Goal: Task Accomplishment & Management: Manage account settings

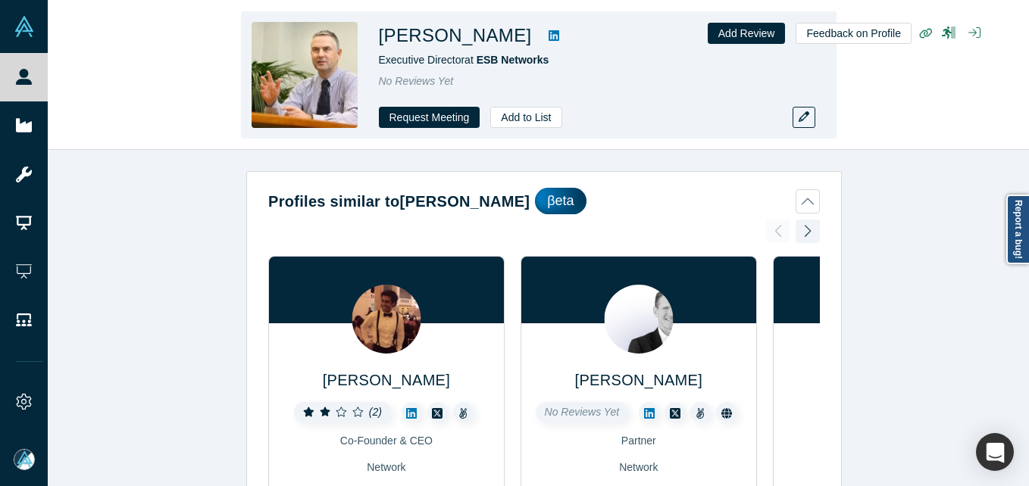
scroll to position [840, 0]
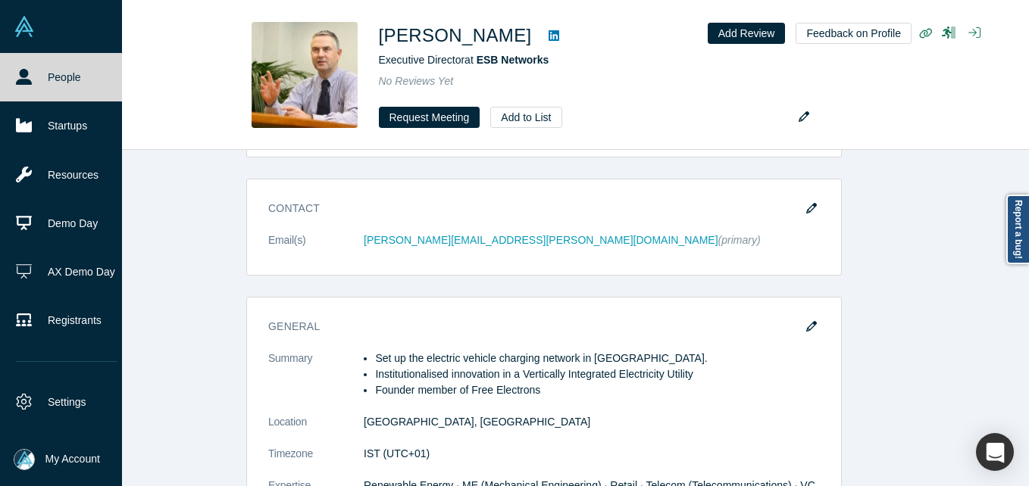
click at [17, 80] on icon at bounding box center [24, 77] width 16 height 16
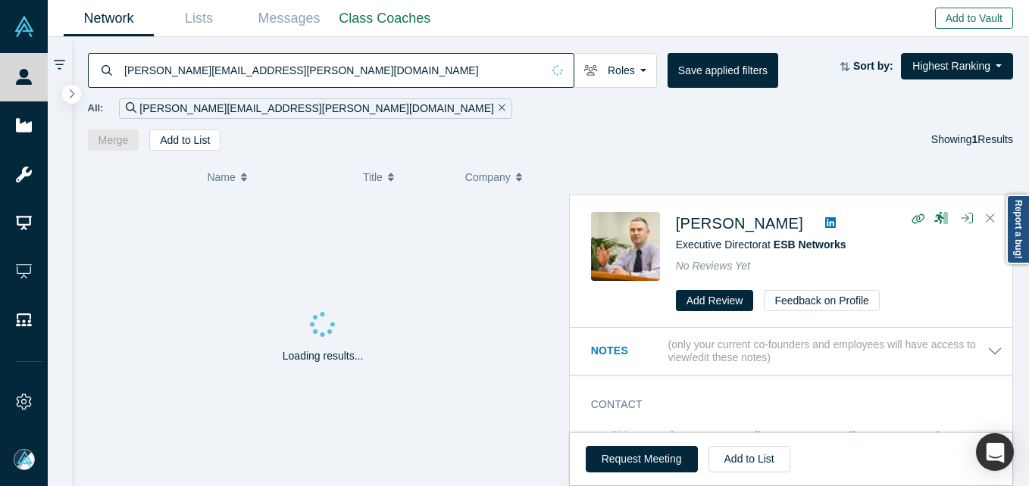
click at [989, 20] on button "Add to Vault" at bounding box center [974, 18] width 78 height 21
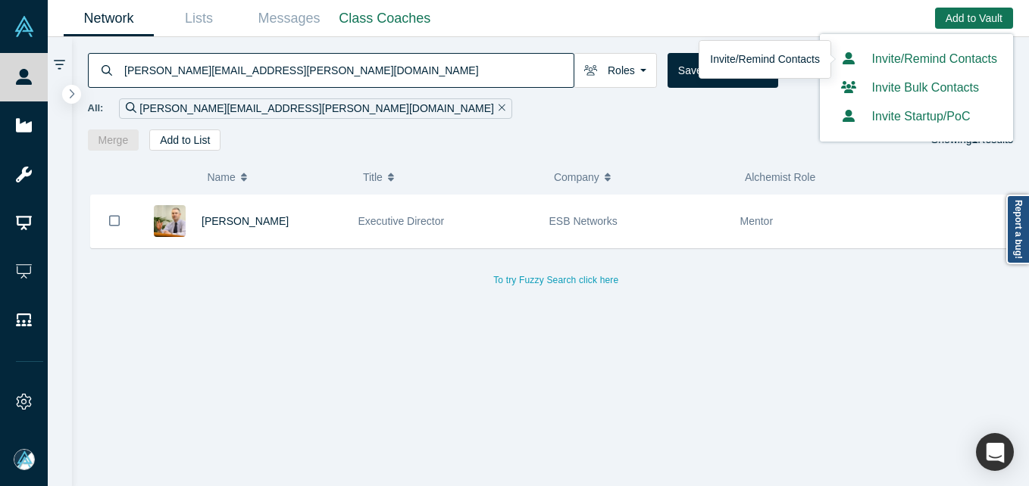
click at [903, 59] on link "Invite/Remind Contacts" at bounding box center [916, 58] width 161 height 13
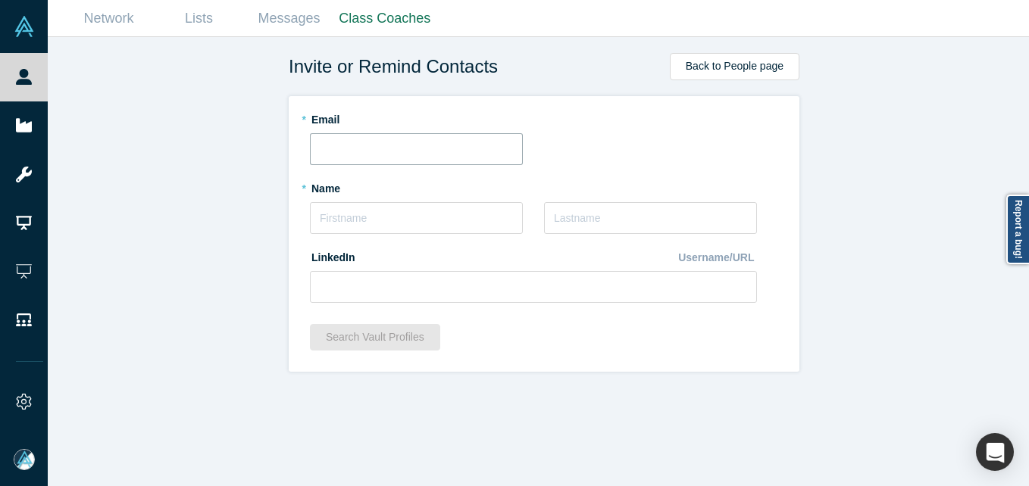
click at [360, 138] on input "text" at bounding box center [416, 149] width 213 height 32
paste input "[PERSON_NAME][EMAIL_ADDRESS][DOMAIN_NAME]"
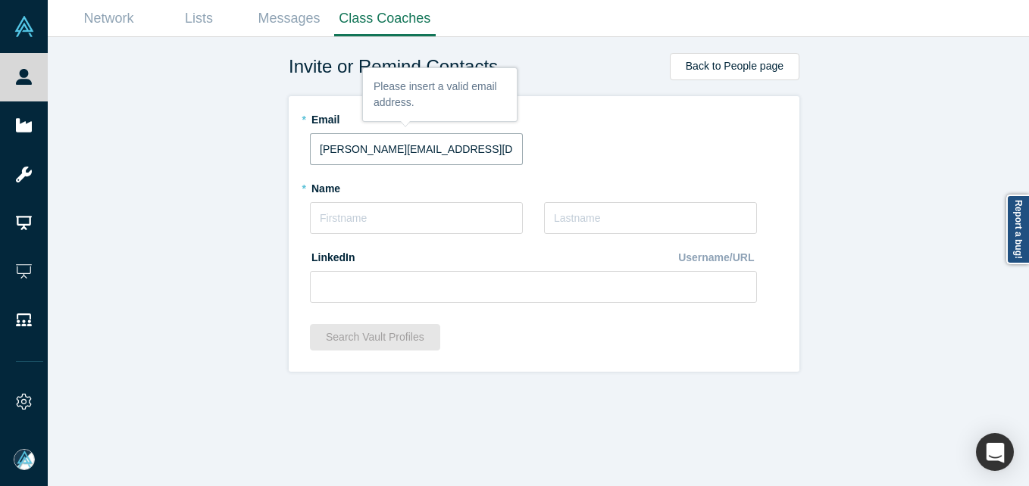
type input "[PERSON_NAME][EMAIL_ADDRESS][DOMAIN_NAME]"
click at [439, 289] on input at bounding box center [533, 287] width 447 height 32
paste input "[URL][DOMAIN_NAME][PERSON_NAME]"
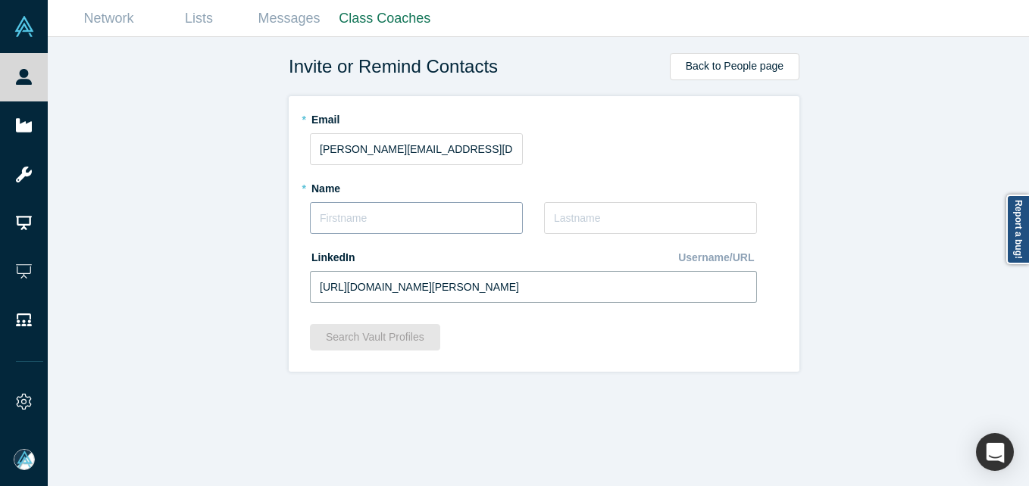
type input "[URL][DOMAIN_NAME][PERSON_NAME]"
click at [339, 217] on input "text" at bounding box center [416, 218] width 213 height 32
type input "[PERSON_NAME]"
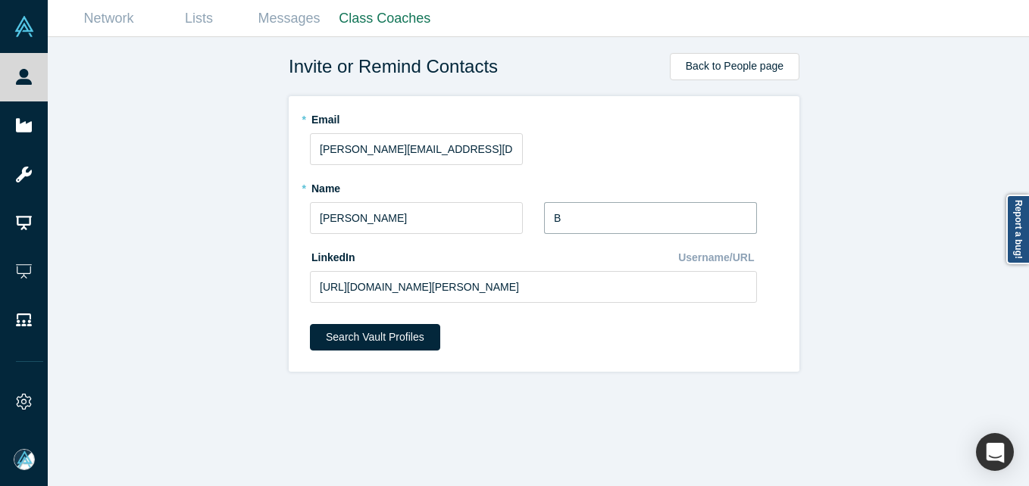
type input "B"
click at [209, 225] on div "Invite or Remind Contacts Back to People page * Email [PERSON_NAME][EMAIL_ADDRE…" at bounding box center [544, 267] width 993 height 461
click at [322, 330] on button "Search Vault Profiles" at bounding box center [375, 337] width 130 height 27
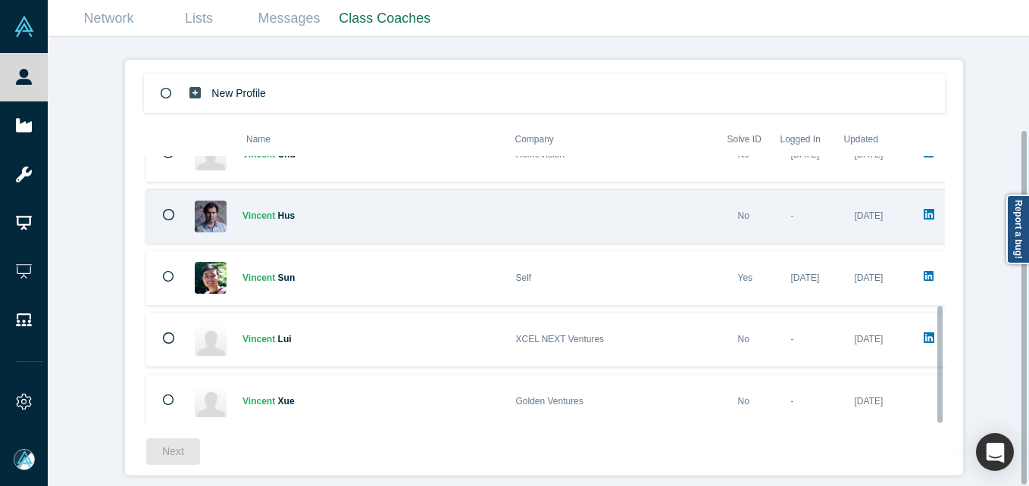
scroll to position [351, 0]
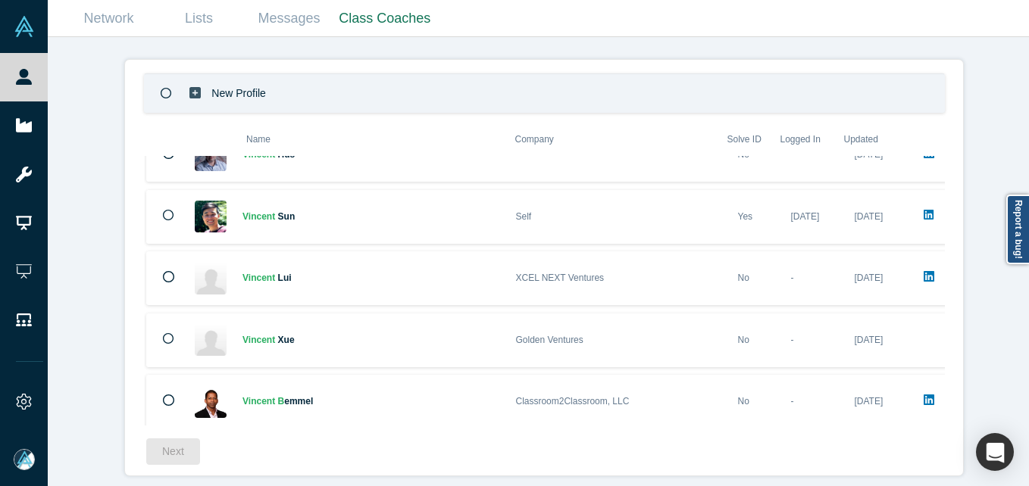
drag, startPoint x: 351, startPoint y: 75, endPoint x: 310, endPoint y: 110, distance: 53.8
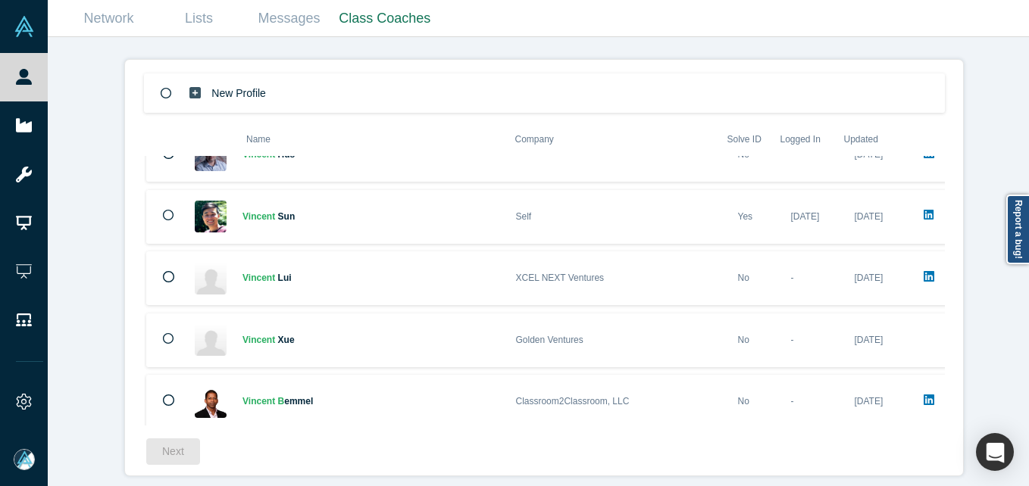
click at [350, 75] on div "New Profile" at bounding box center [544, 92] width 801 height 39
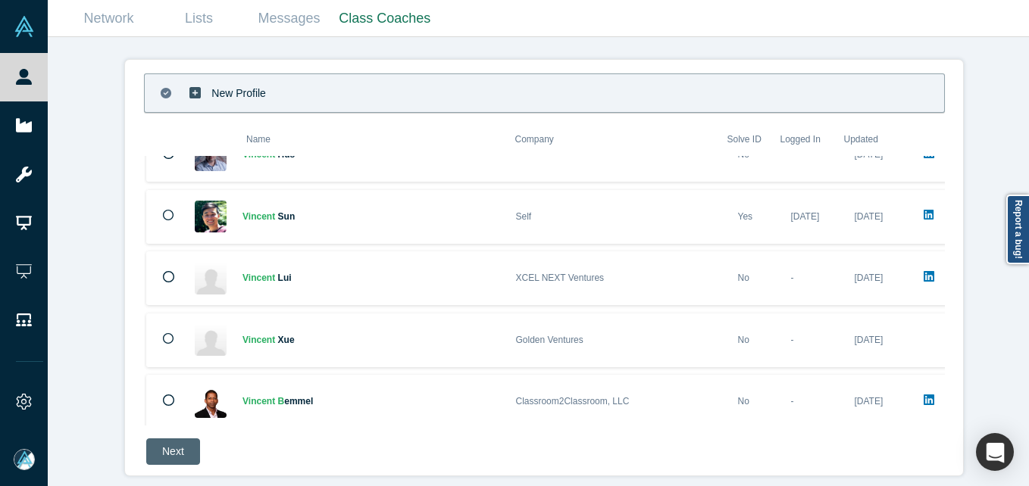
click at [168, 439] on button "Next" at bounding box center [173, 452] width 54 height 27
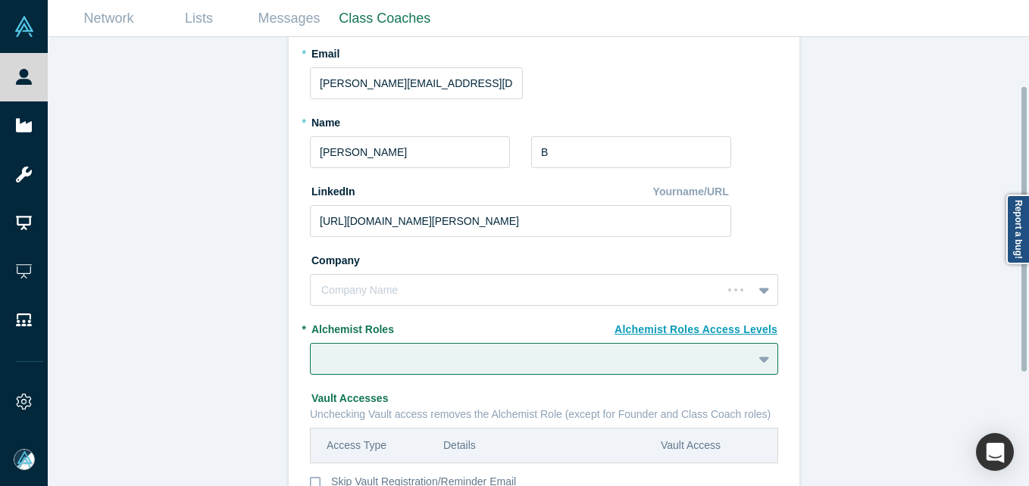
scroll to position [152, 0]
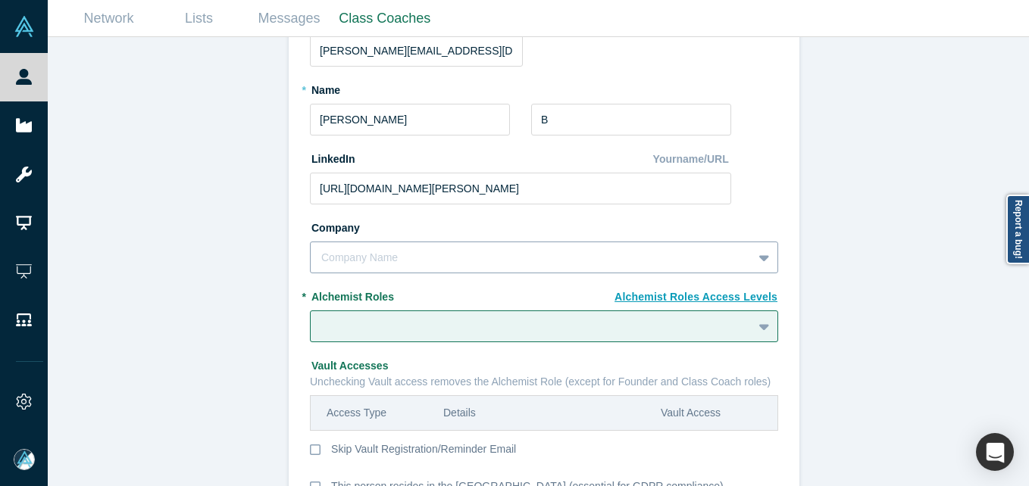
click at [381, 266] on div "Company Name" at bounding box center [544, 258] width 468 height 32
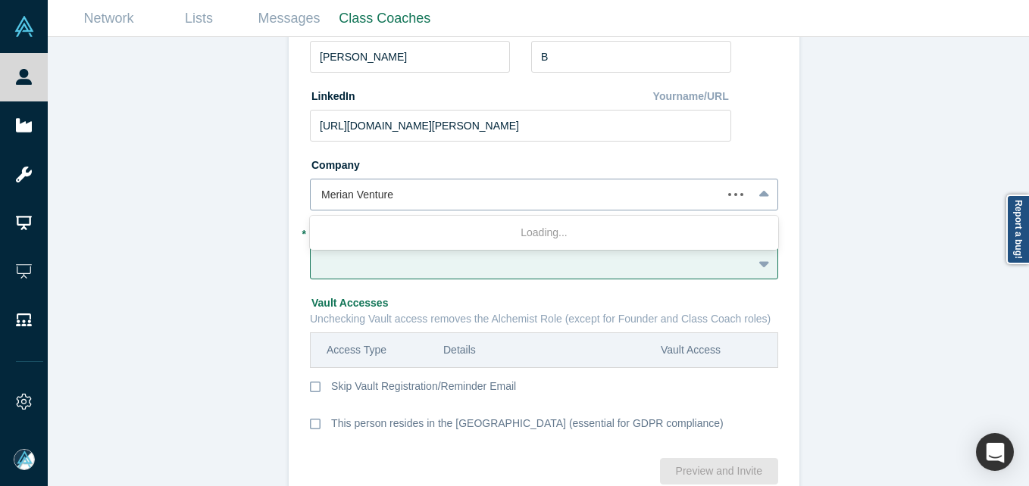
type input "Merian Ventures"
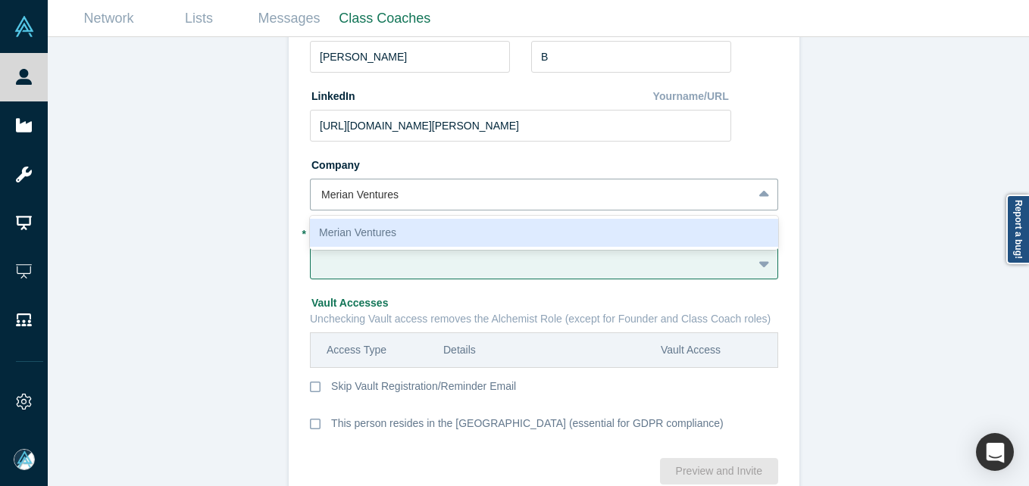
click at [403, 230] on div "Merian Ventures" at bounding box center [544, 233] width 468 height 28
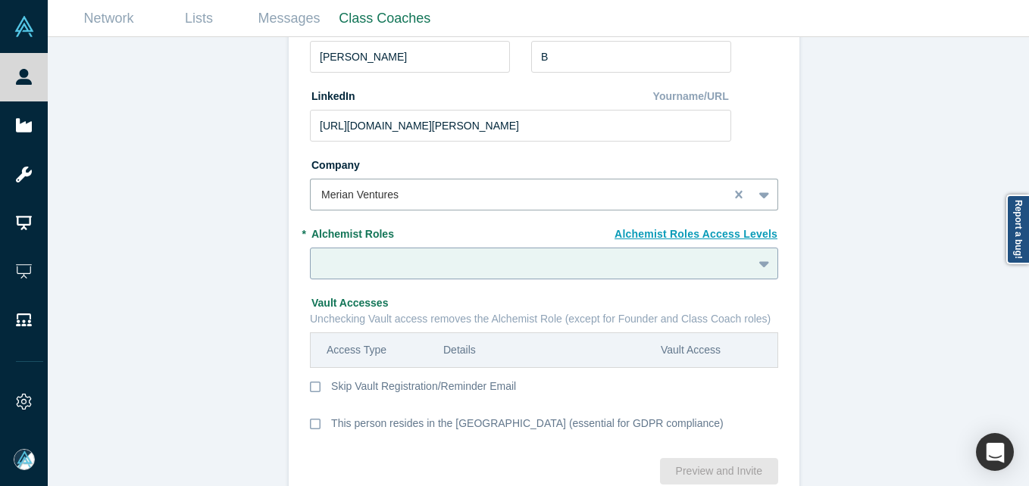
click at [371, 260] on div at bounding box center [544, 264] width 468 height 32
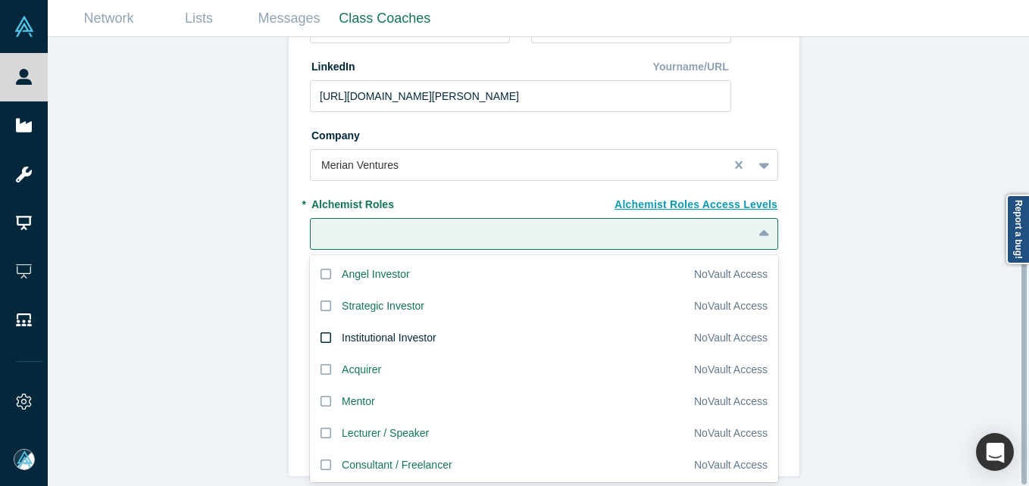
click at [342, 330] on div "Institutional Investor" at bounding box center [389, 338] width 95 height 16
click at [0, 0] on input "Institutional Investor" at bounding box center [0, 0] width 0 height 0
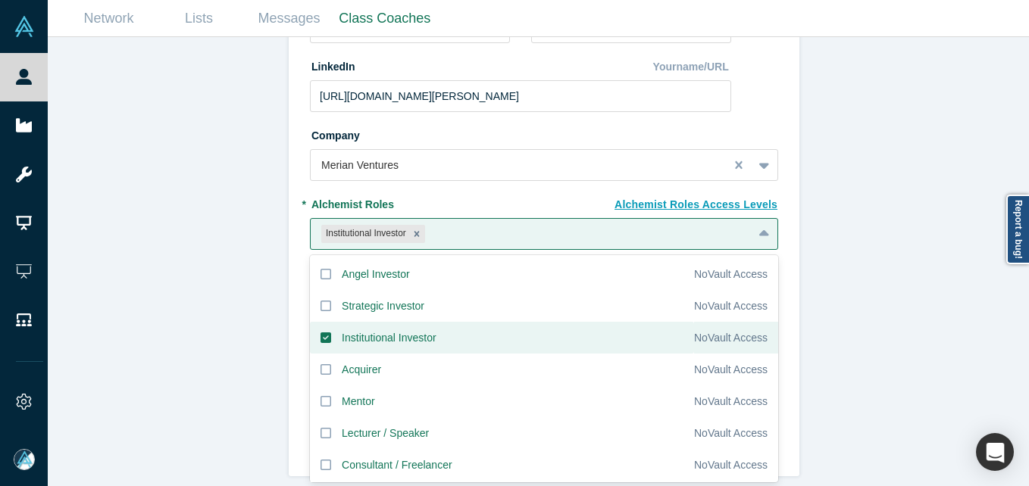
click at [172, 314] on div "Invite or Remind Contacts Back New Profile: [PERSON_NAME] * Email [PERSON_NAME]…" at bounding box center [544, 267] width 993 height 461
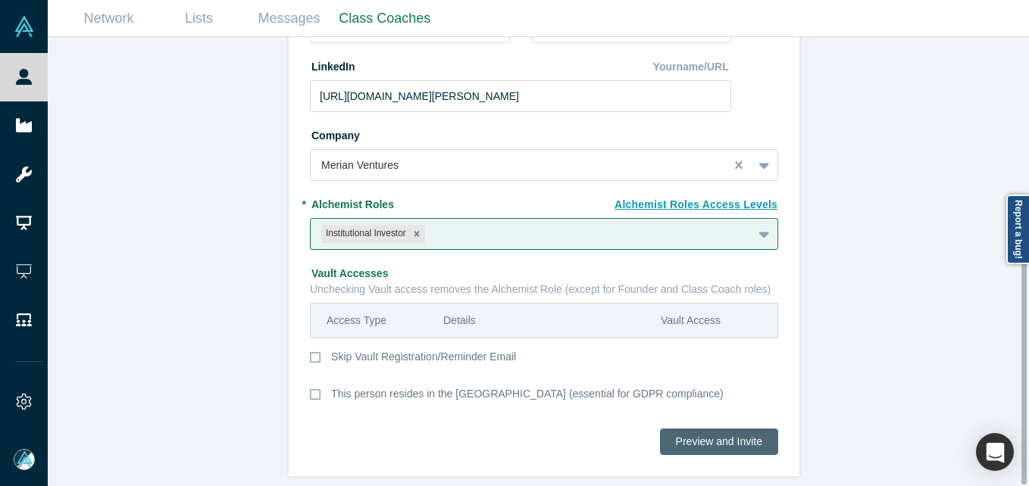
click at [686, 429] on button "Preview and Invite" at bounding box center [719, 442] width 118 height 27
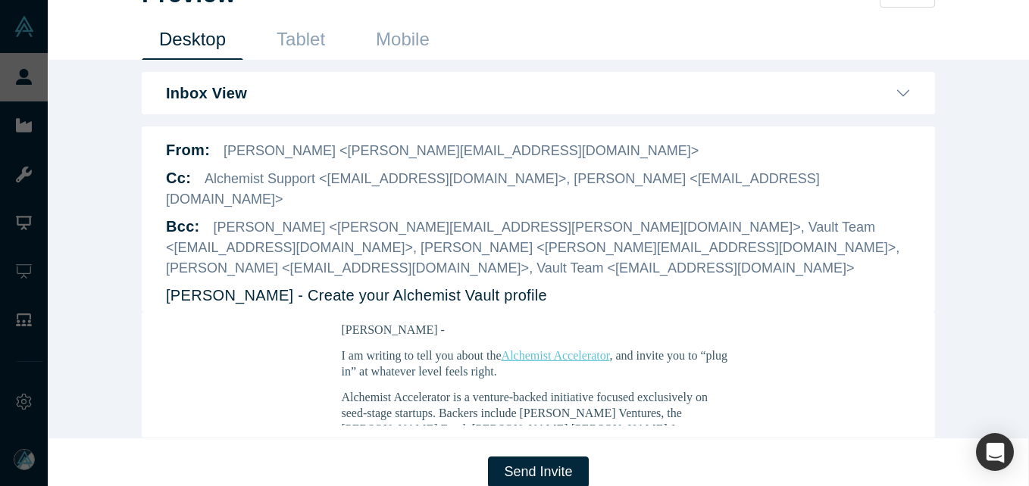
scroll to position [152, 0]
click at [523, 461] on button "Send Invite" at bounding box center [538, 472] width 100 height 31
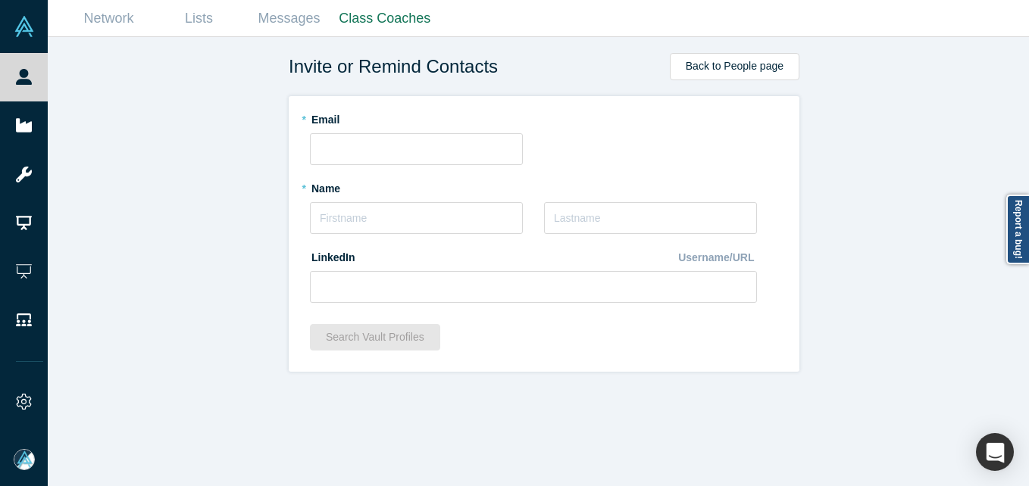
scroll to position [0, 0]
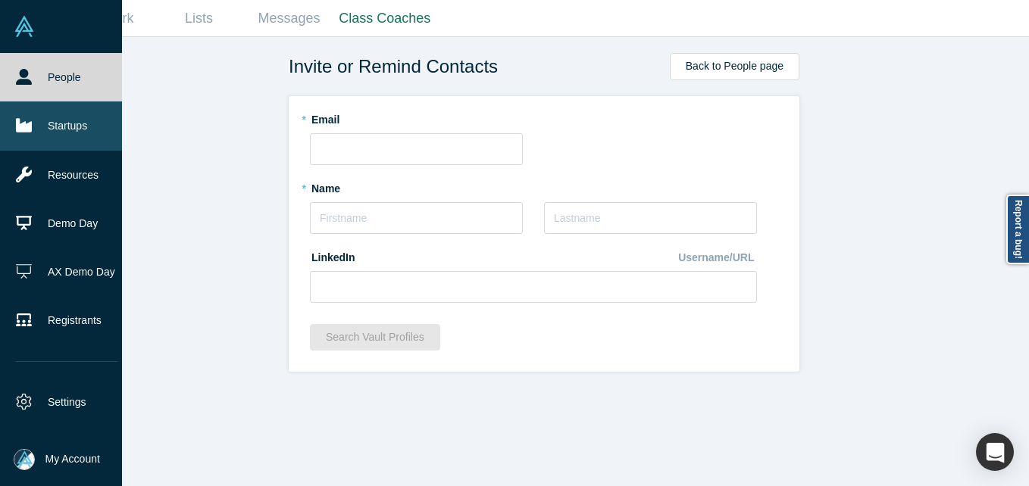
drag, startPoint x: 30, startPoint y: 126, endPoint x: 40, endPoint y: 111, distance: 18.5
click at [30, 124] on icon at bounding box center [24, 126] width 16 height 14
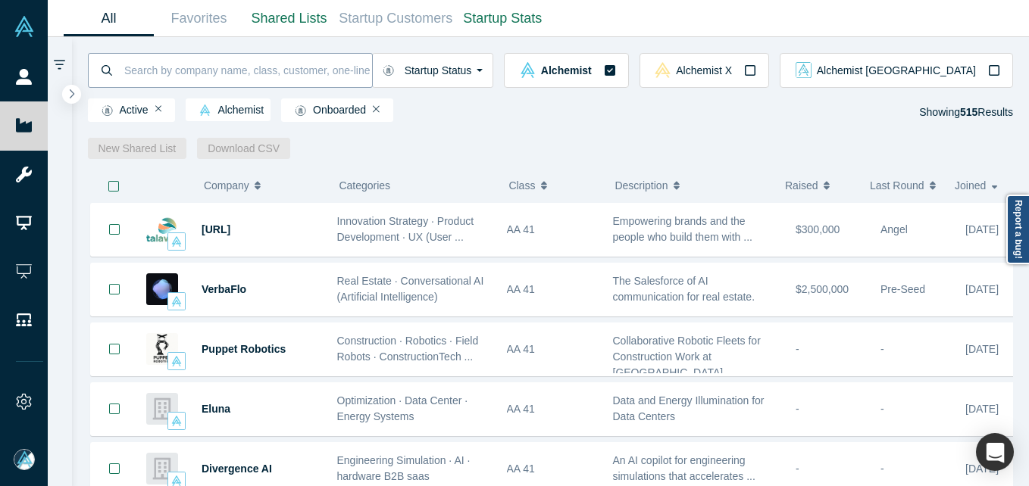
click at [320, 73] on input at bounding box center [247, 70] width 249 height 36
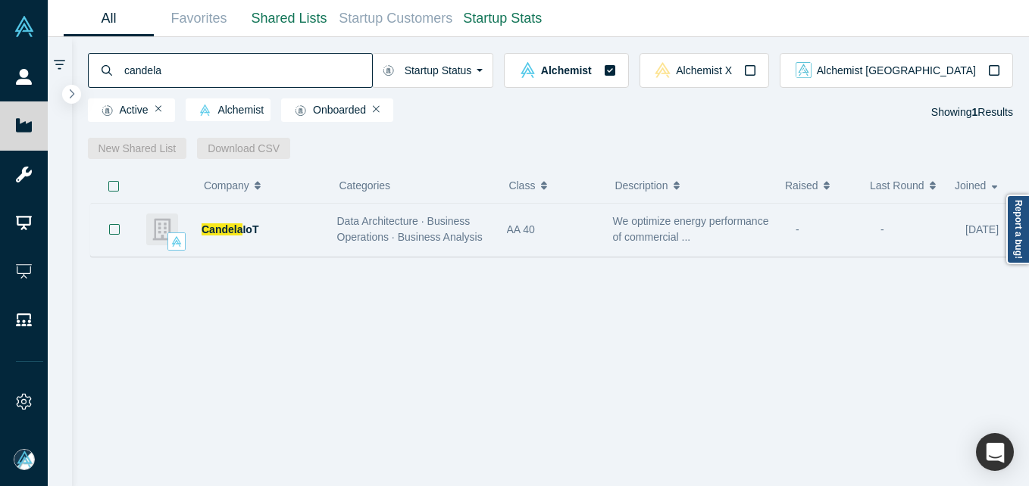
type input "candela"
click at [219, 220] on div "Candela IoT" at bounding box center [262, 230] width 120 height 52
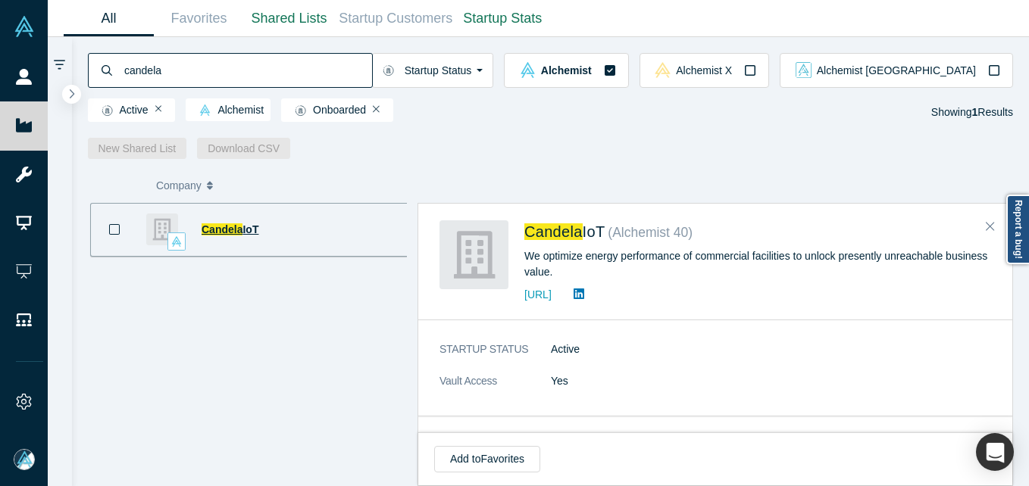
click at [215, 227] on span "Candela" at bounding box center [222, 230] width 41 height 12
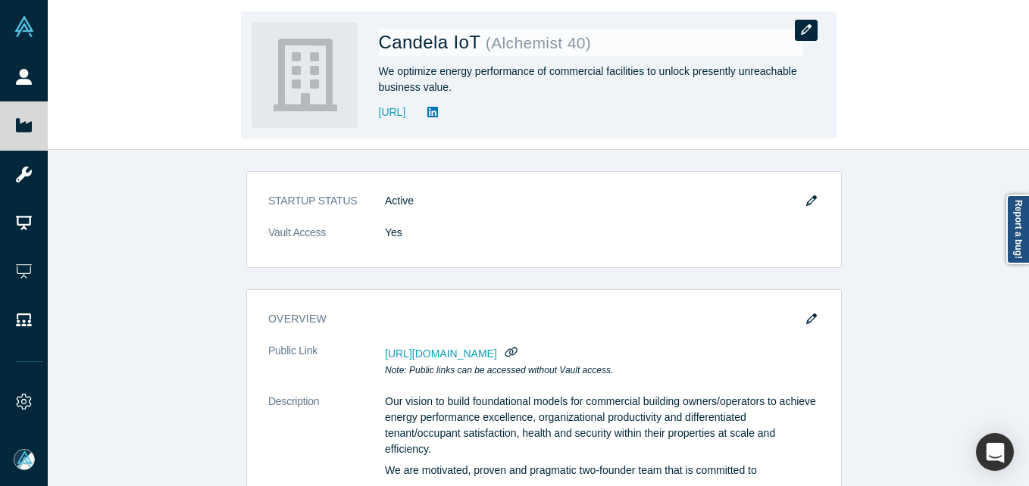
click at [805, 27] on icon "button" at bounding box center [806, 29] width 11 height 11
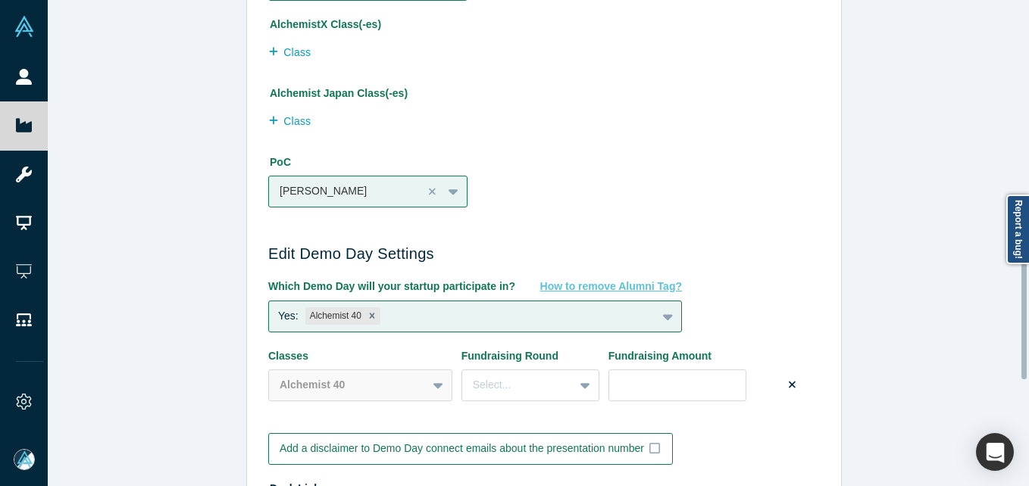
scroll to position [1061, 0]
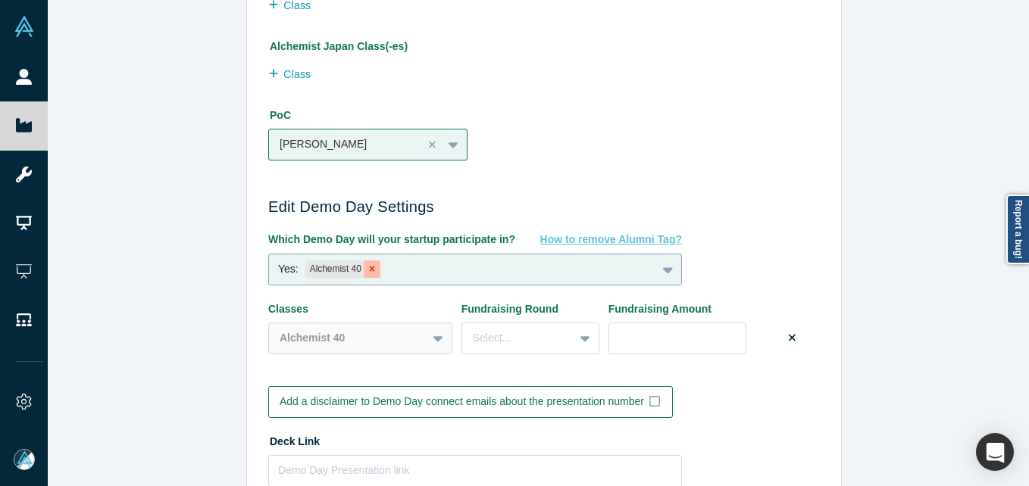
click at [370, 271] on icon "Remove Alchemist 40" at bounding box center [372, 269] width 5 height 5
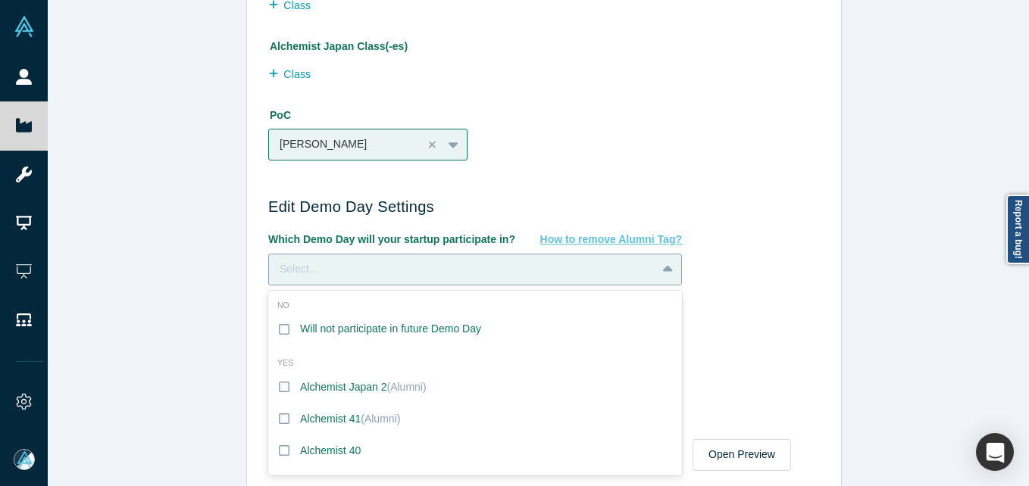
click at [433, 269] on div "Select..." at bounding box center [463, 269] width 366 height 16
click at [386, 333] on div "Will not participate in future Demo Day" at bounding box center [390, 329] width 181 height 16
click at [0, 0] on input "Will not participate in future Demo Day" at bounding box center [0, 0] width 0 height 0
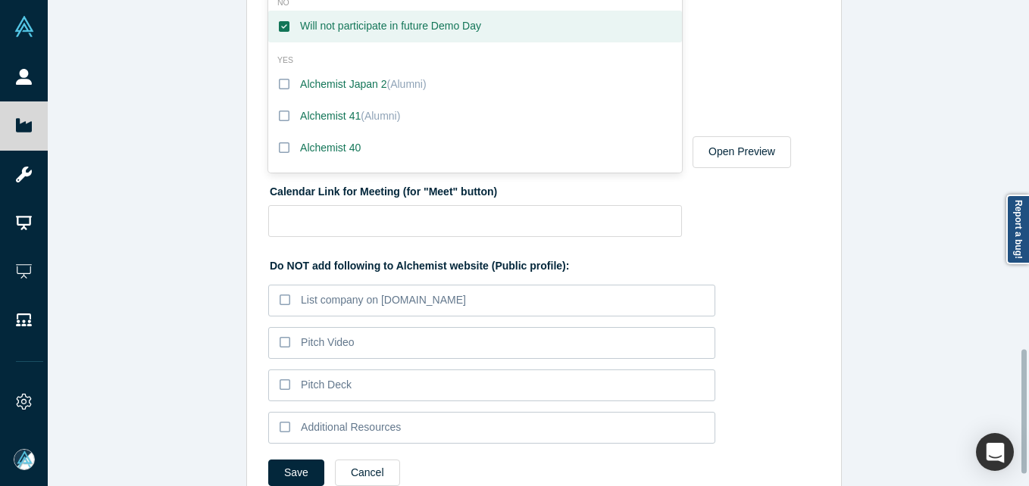
click at [143, 288] on div "Edit Company Profile * Name Candela IoT Name cannot contain emoticons Your curr…" at bounding box center [544, 249] width 993 height 498
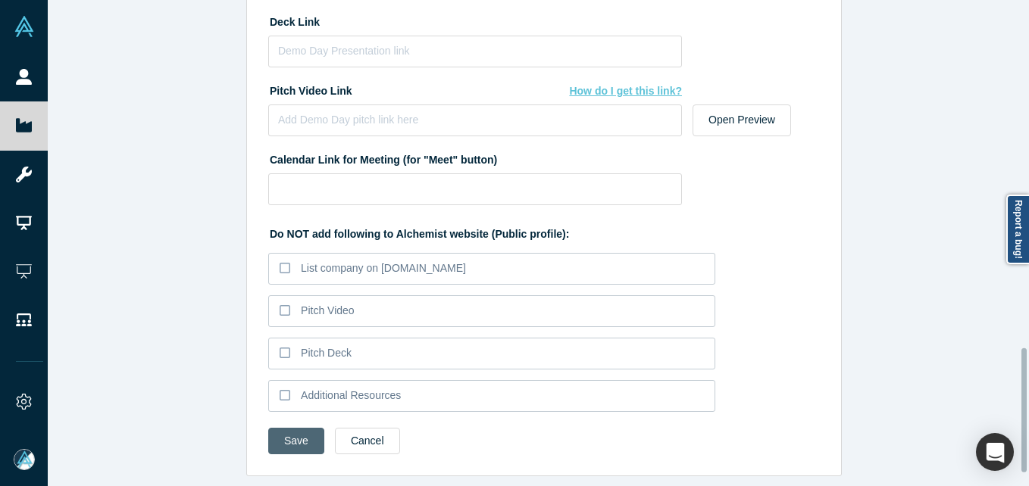
scroll to position [1407, 0]
click at [299, 429] on button "Save" at bounding box center [296, 441] width 56 height 27
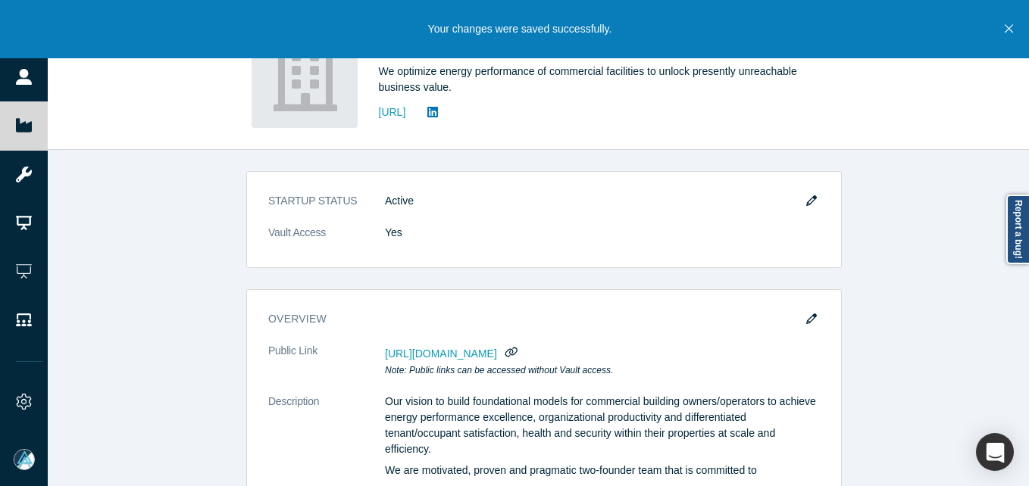
click at [1013, 25] on button "Close" at bounding box center [1008, 29] width 19 height 58
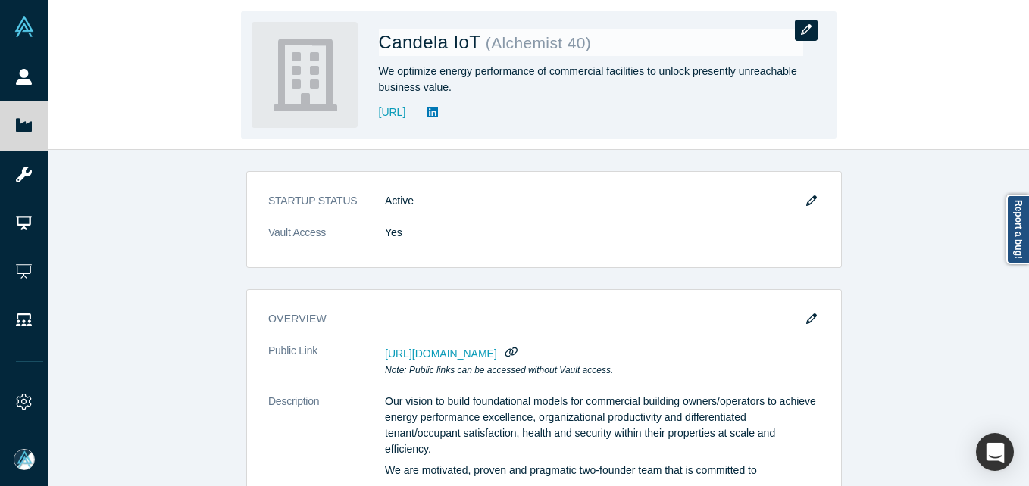
click at [813, 33] on button "button" at bounding box center [806, 30] width 23 height 21
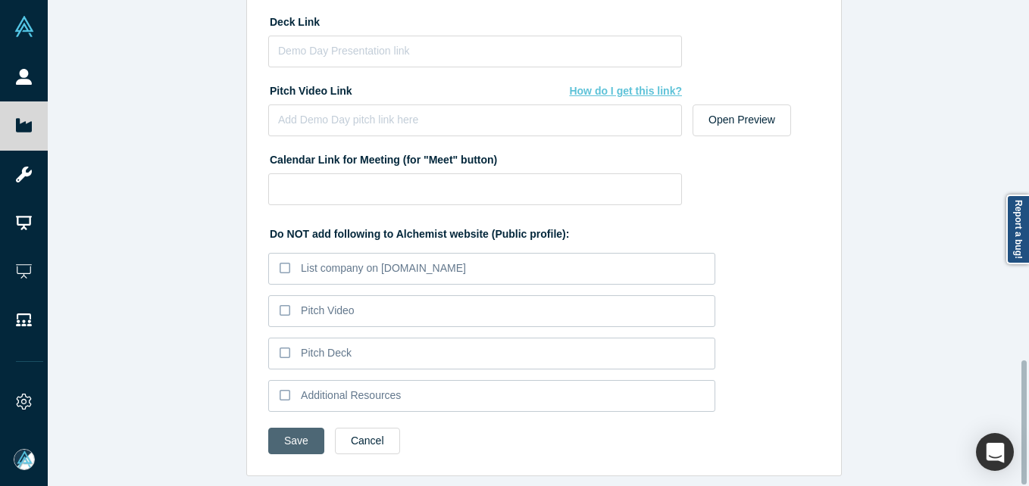
click at [302, 438] on button "Save" at bounding box center [296, 441] width 56 height 27
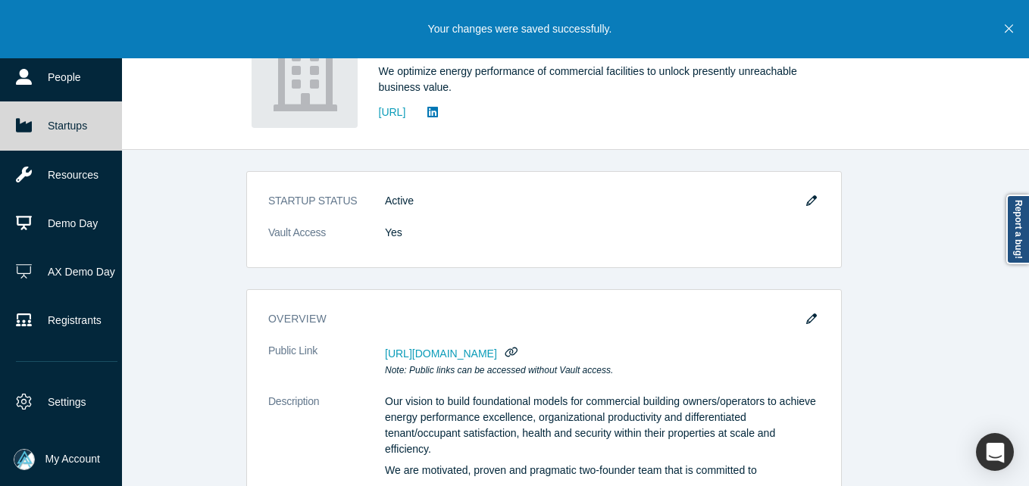
click at [66, 123] on link "Startups" at bounding box center [66, 126] width 133 height 48
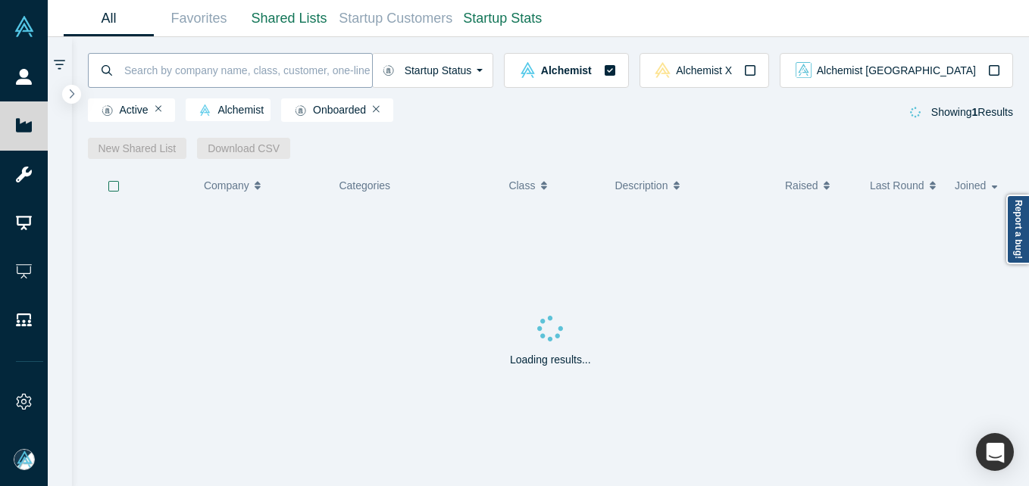
click at [217, 71] on input at bounding box center [247, 70] width 249 height 36
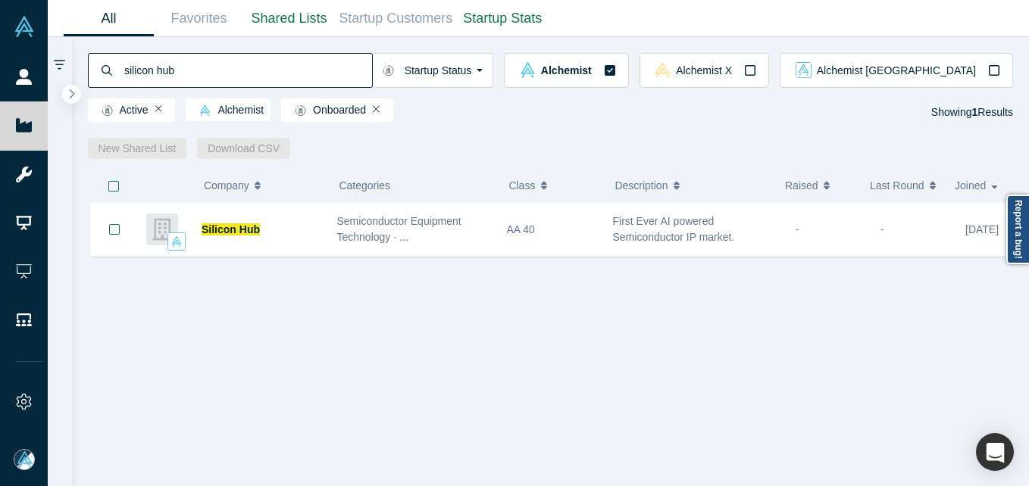
type input "silicon hub"
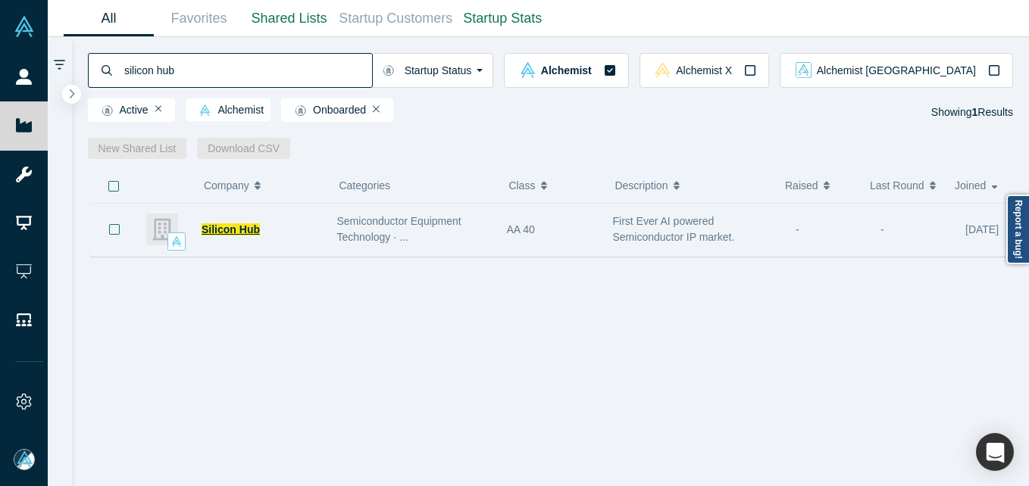
click at [220, 234] on span "Silicon Hub" at bounding box center [231, 230] width 58 height 12
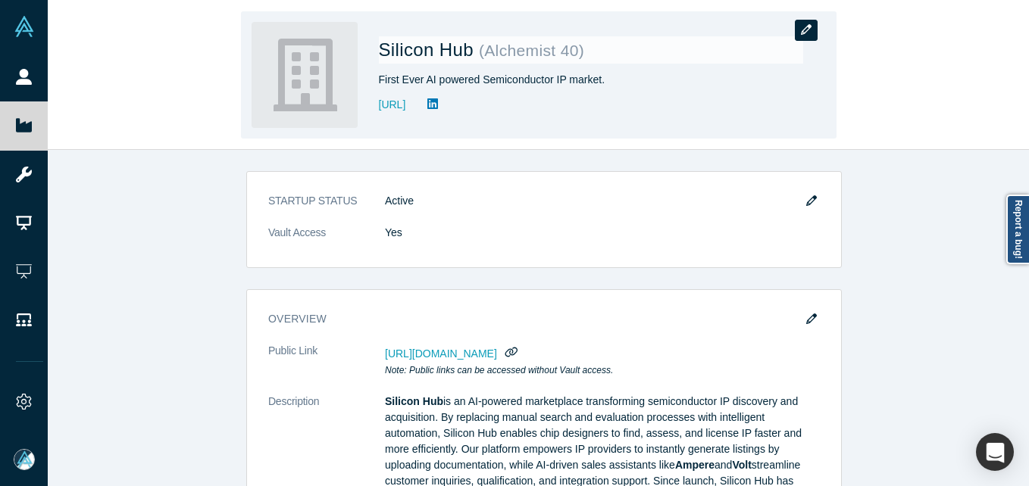
click at [805, 28] on icon "button" at bounding box center [806, 29] width 11 height 11
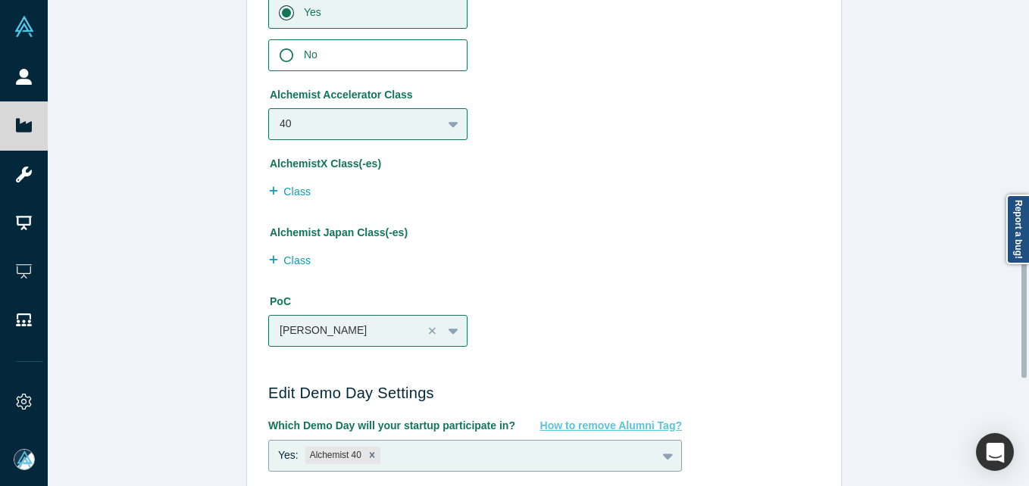
scroll to position [1061, 0]
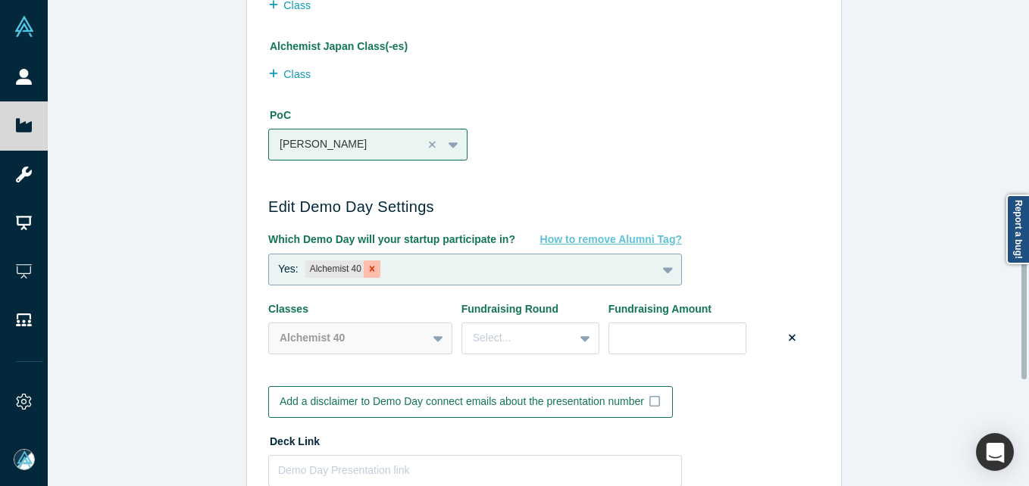
click at [367, 270] on icon "Remove Alchemist 40" at bounding box center [372, 269] width 11 height 11
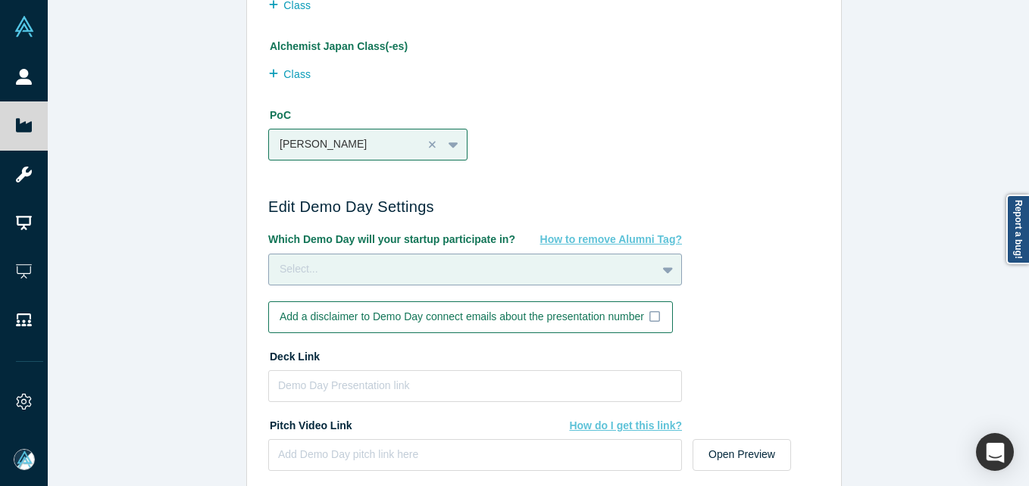
click at [452, 272] on div "Select..." at bounding box center [463, 269] width 366 height 16
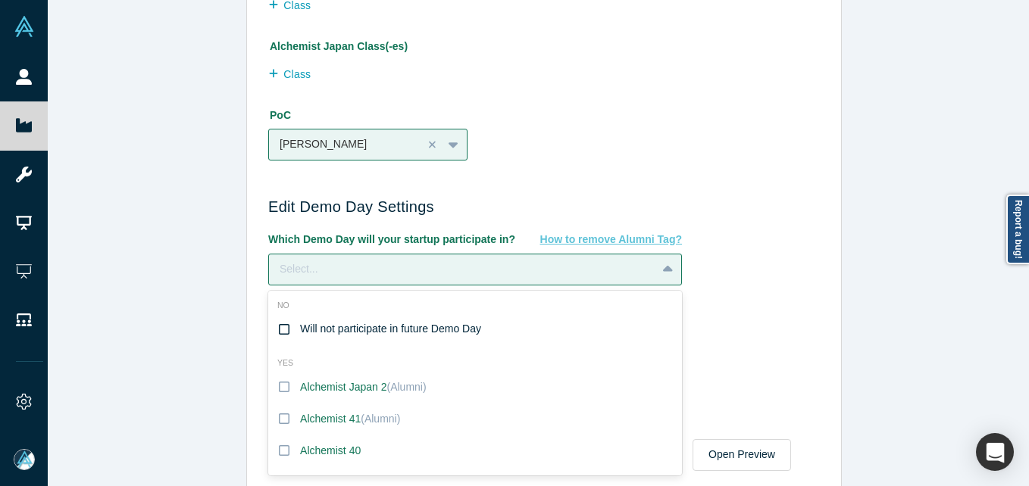
click at [279, 329] on icon at bounding box center [284, 329] width 11 height 11
click at [0, 0] on input "Will not participate in future Demo Day" at bounding box center [0, 0] width 0 height 0
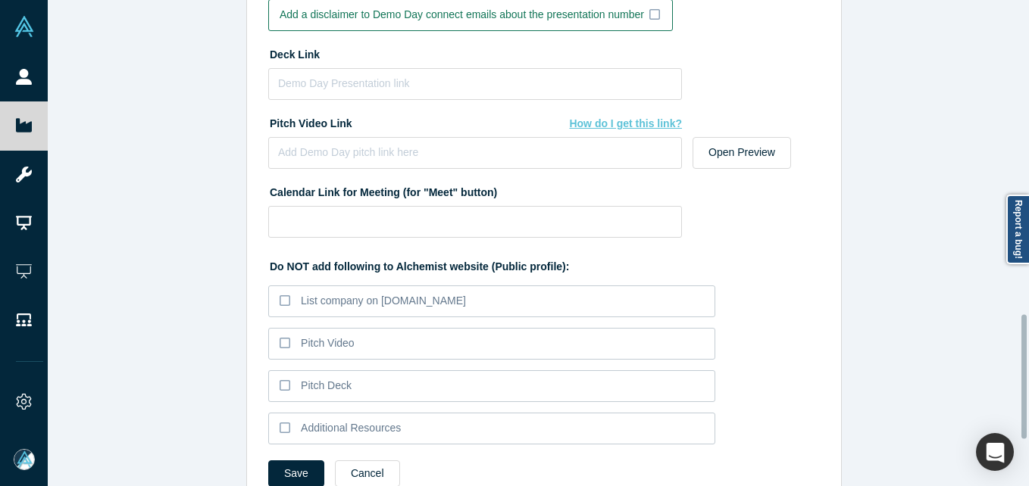
scroll to position [1407, 0]
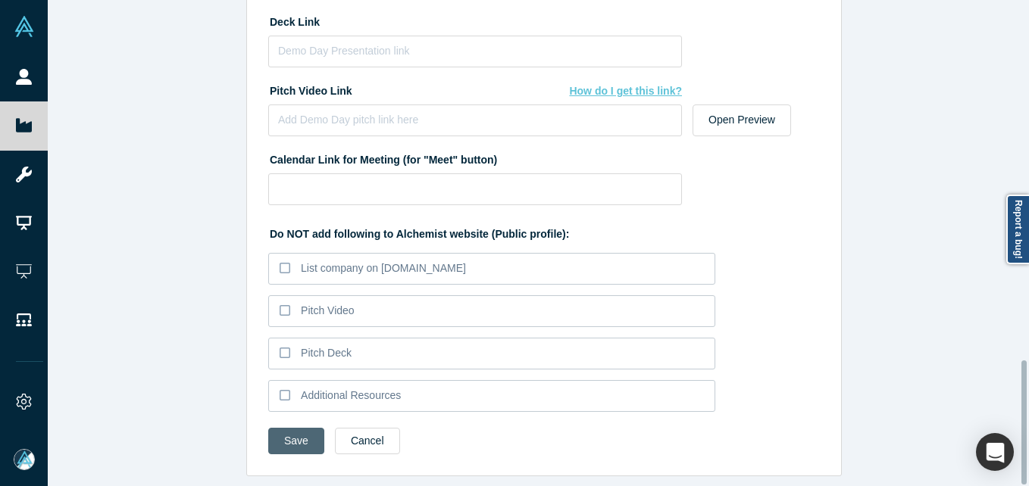
click at [292, 434] on button "Save" at bounding box center [296, 441] width 56 height 27
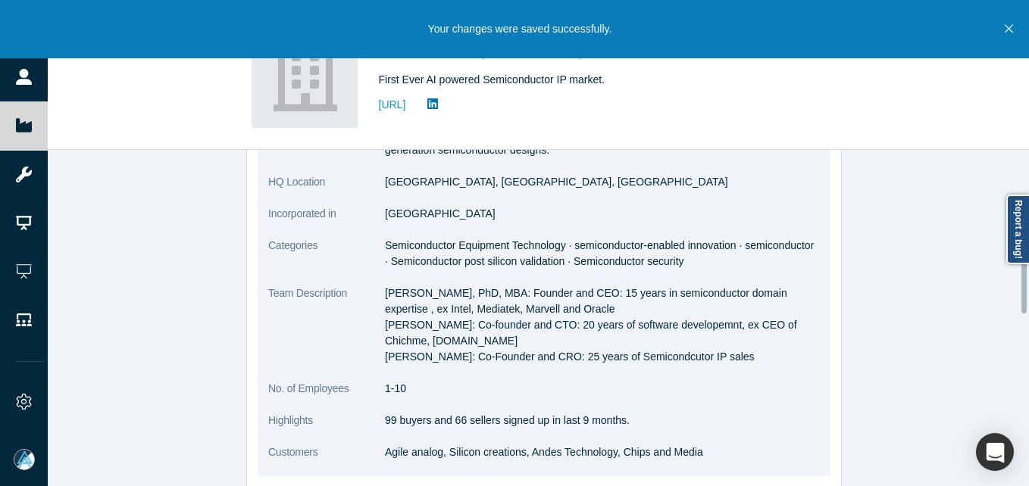
scroll to position [0, 0]
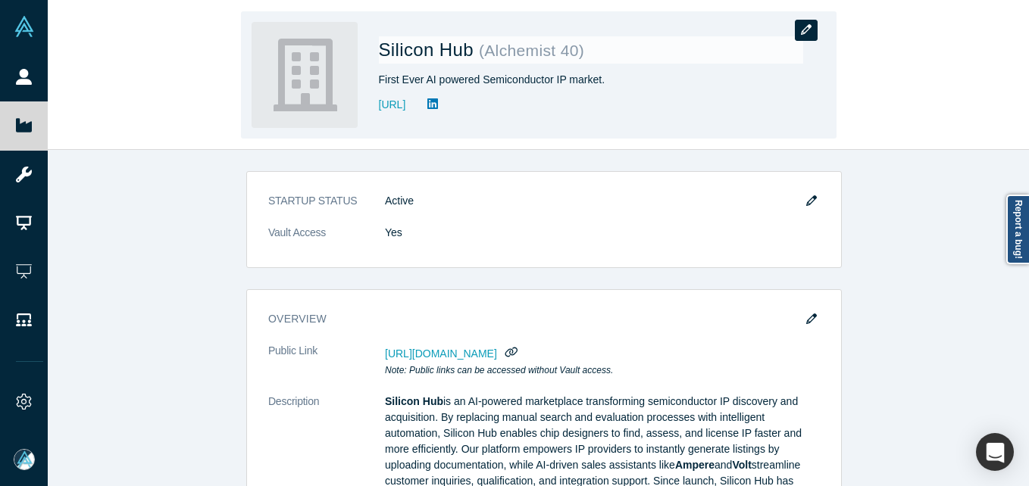
click at [804, 36] on button "button" at bounding box center [806, 30] width 23 height 21
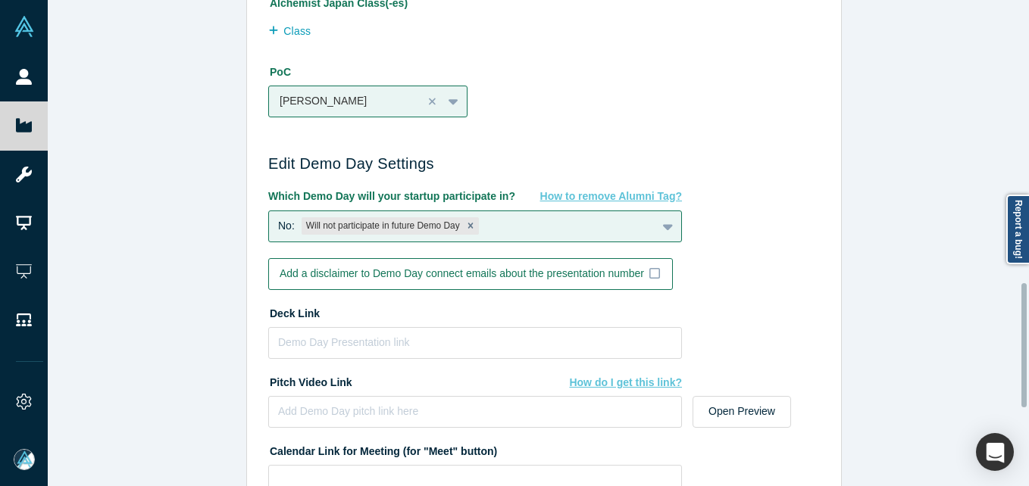
scroll to position [1407, 0]
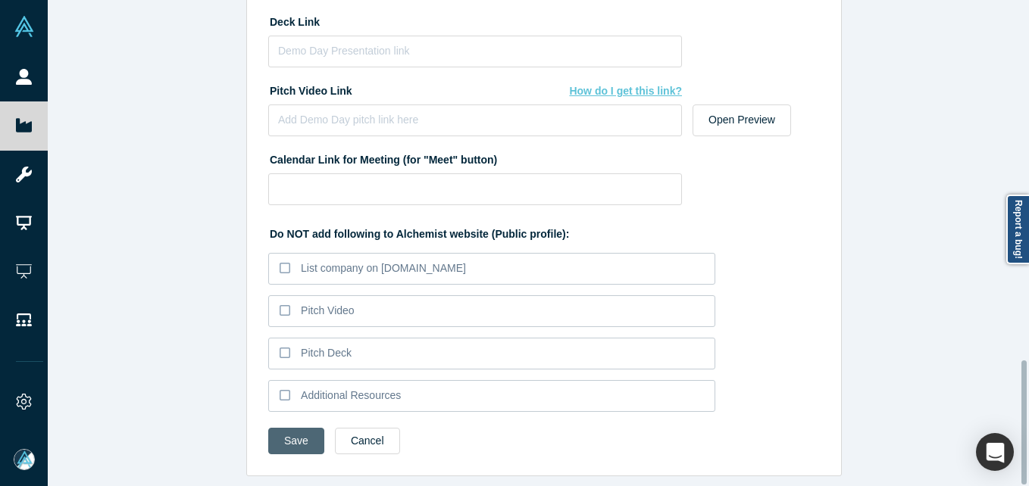
click at [273, 428] on button "Save" at bounding box center [296, 441] width 56 height 27
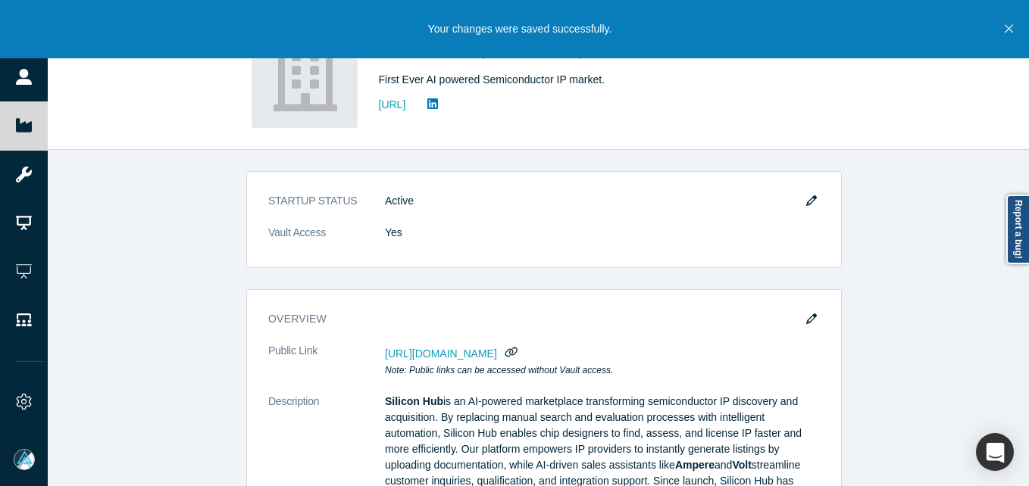
click at [1014, 28] on button "Close" at bounding box center [1008, 29] width 19 height 58
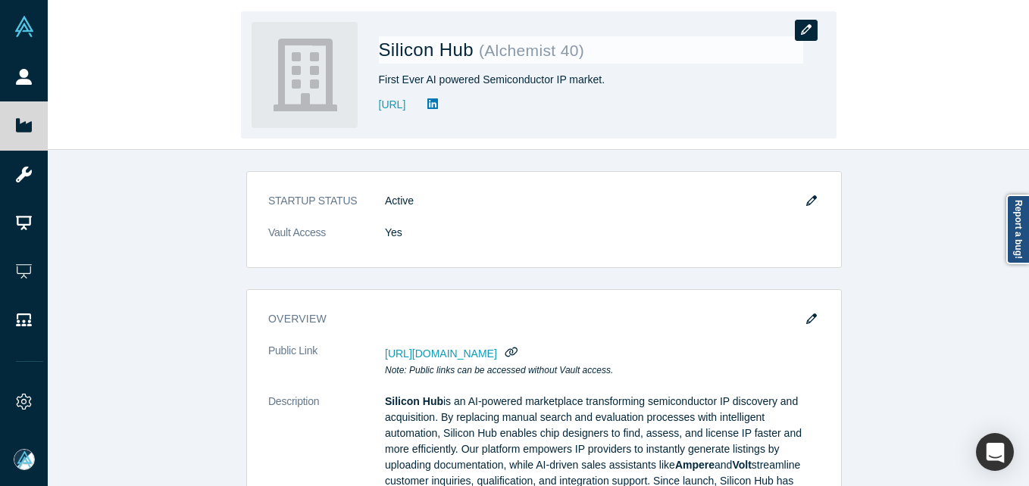
click at [805, 30] on icon "button" at bounding box center [806, 29] width 11 height 11
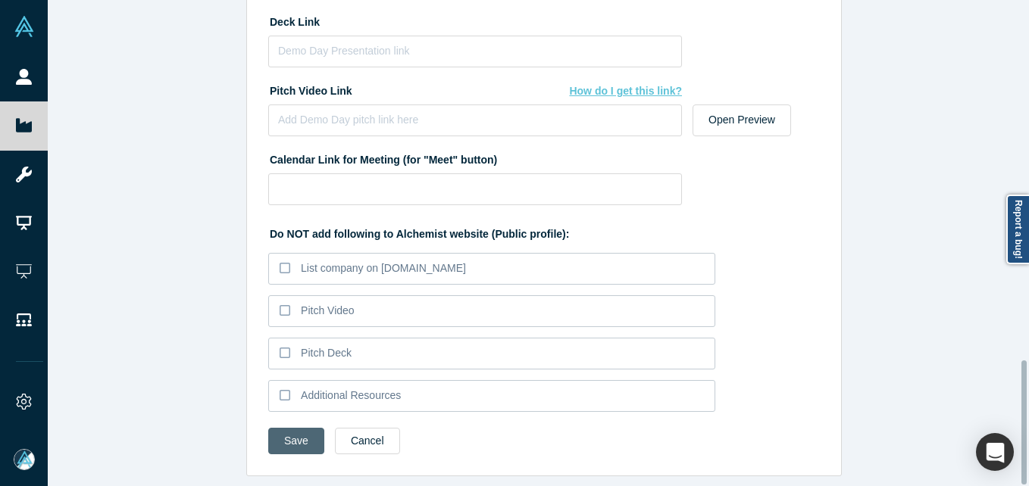
click at [277, 435] on button "Save" at bounding box center [296, 441] width 56 height 27
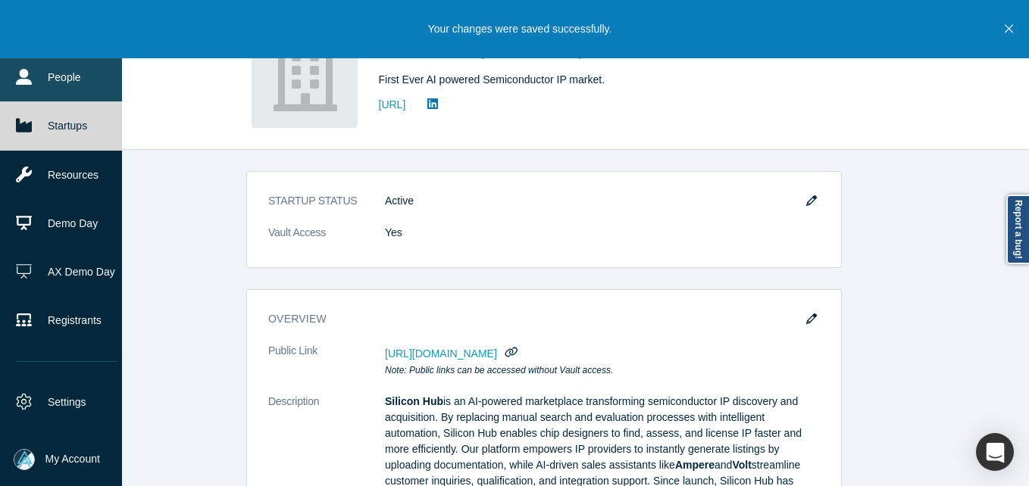
click at [58, 73] on link "People" at bounding box center [66, 77] width 133 height 48
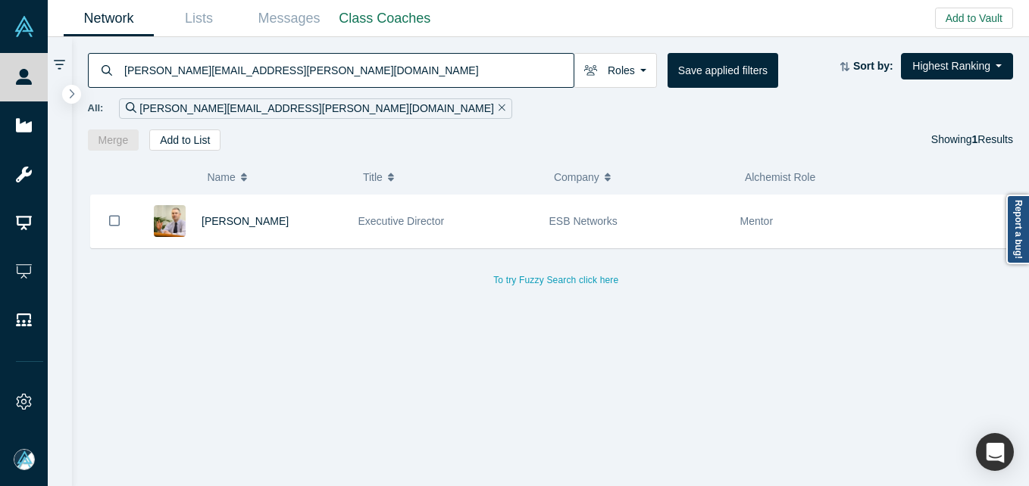
click at [233, 70] on input "[PERSON_NAME][EMAIL_ADDRESS][PERSON_NAME][DOMAIN_NAME]" at bounding box center [348, 70] width 451 height 36
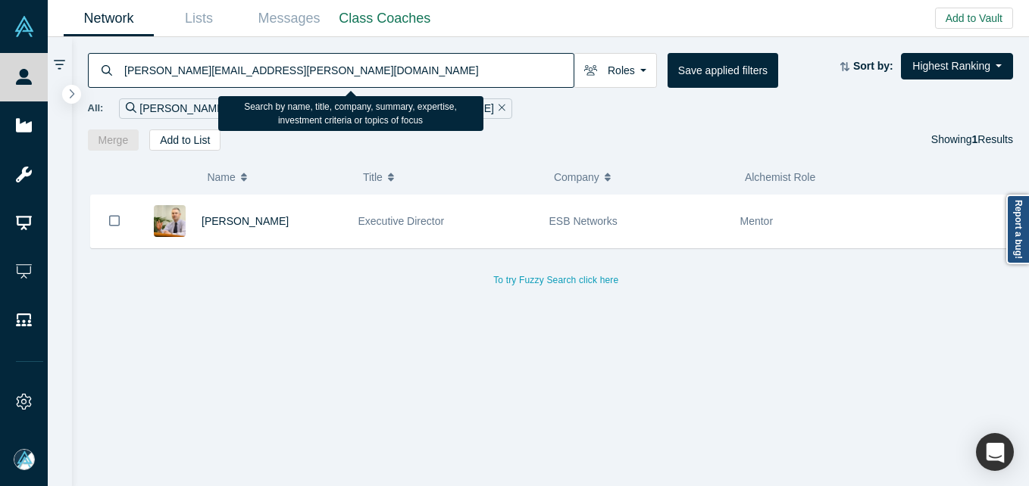
click at [233, 70] on input "[PERSON_NAME][EMAIL_ADDRESS][PERSON_NAME][DOMAIN_NAME]" at bounding box center [348, 70] width 451 height 36
paste input "[PERSON_NAME]"
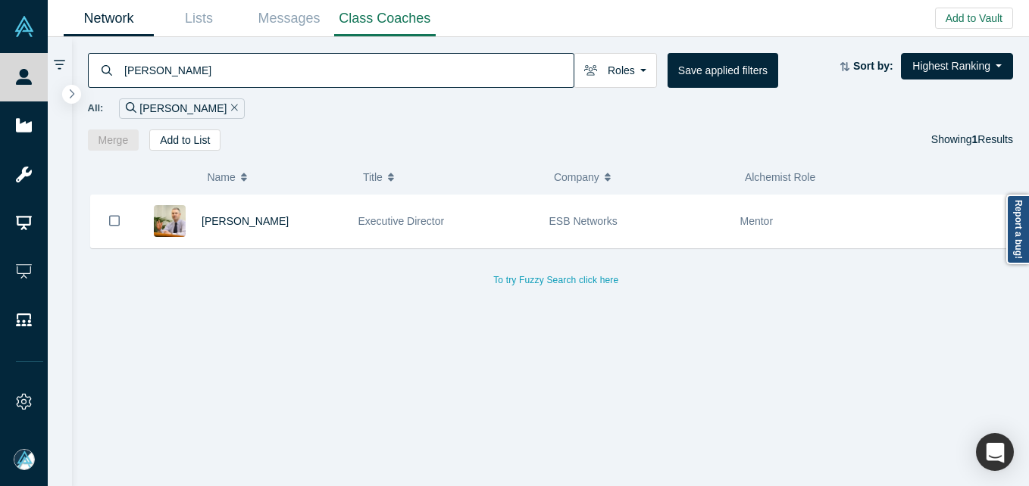
type input "[PERSON_NAME]"
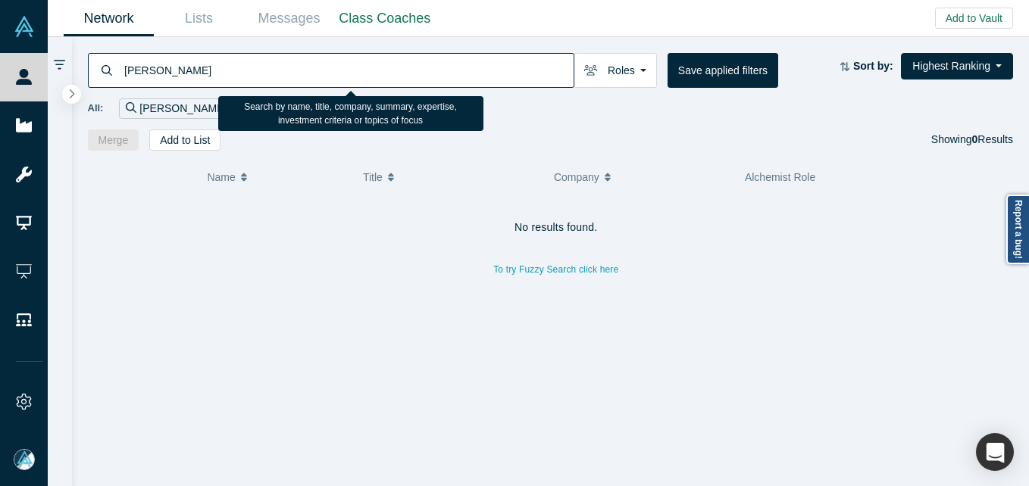
click at [224, 69] on input "[PERSON_NAME]" at bounding box center [348, 70] width 451 height 36
